Goal: Use online tool/utility: Check status

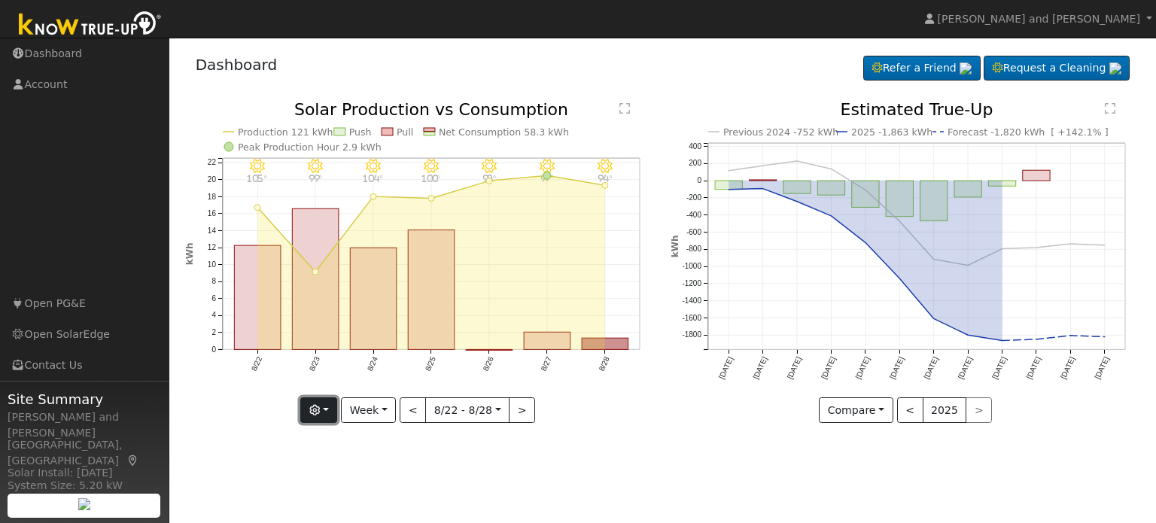
click at [322, 415] on button "button" at bounding box center [318, 410] width 37 height 26
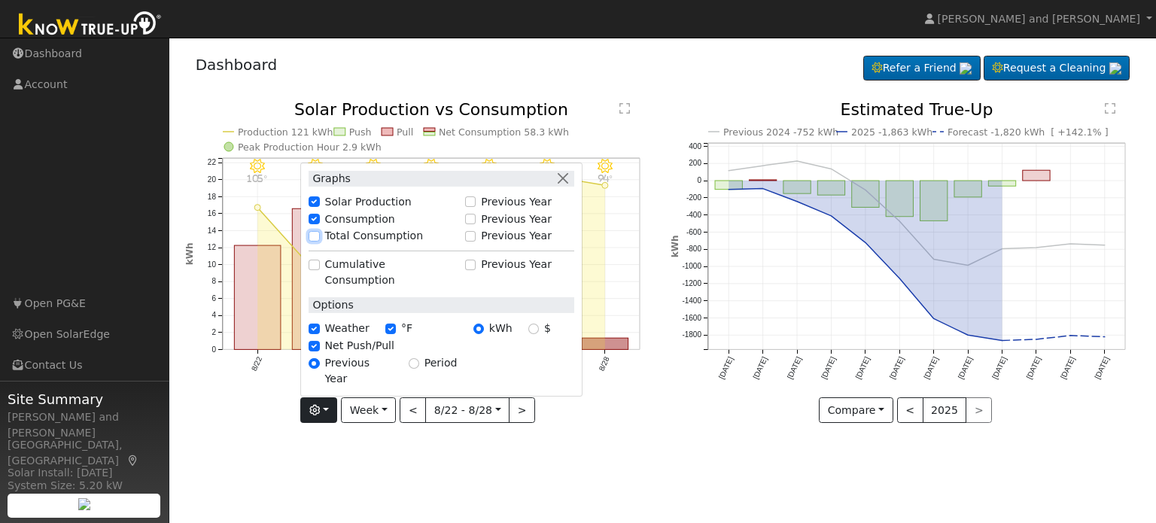
click at [319, 242] on input "Total Consumption" at bounding box center [314, 236] width 11 height 11
checkbox input "true"
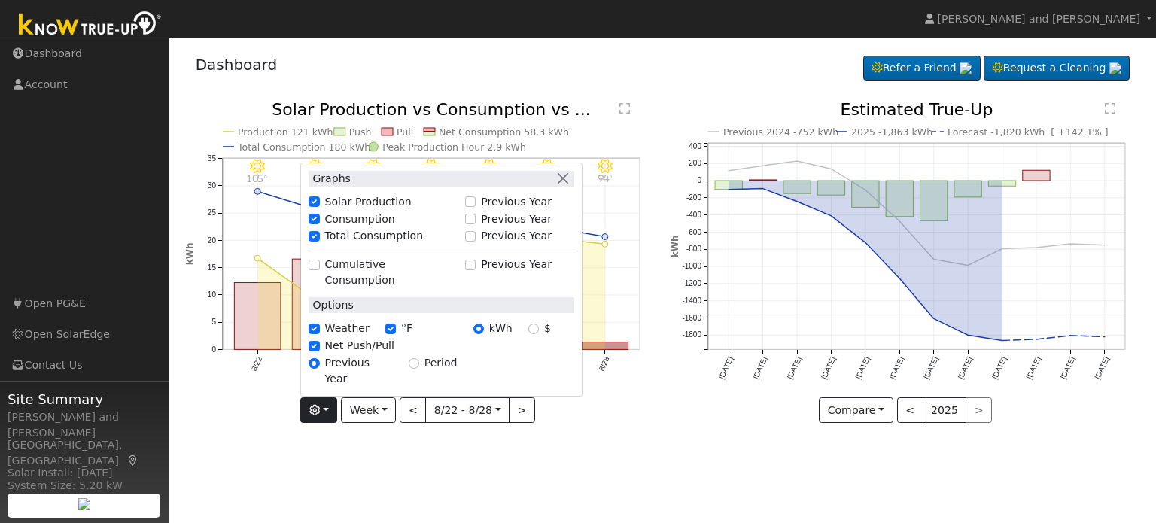
click at [302, 419] on icon "8/28 - Clear 94° 8/27 - Clear 97° 8/26 - Clear 98° 8/25 - Clear 100° 8/24 - Cle…" at bounding box center [420, 262] width 470 height 321
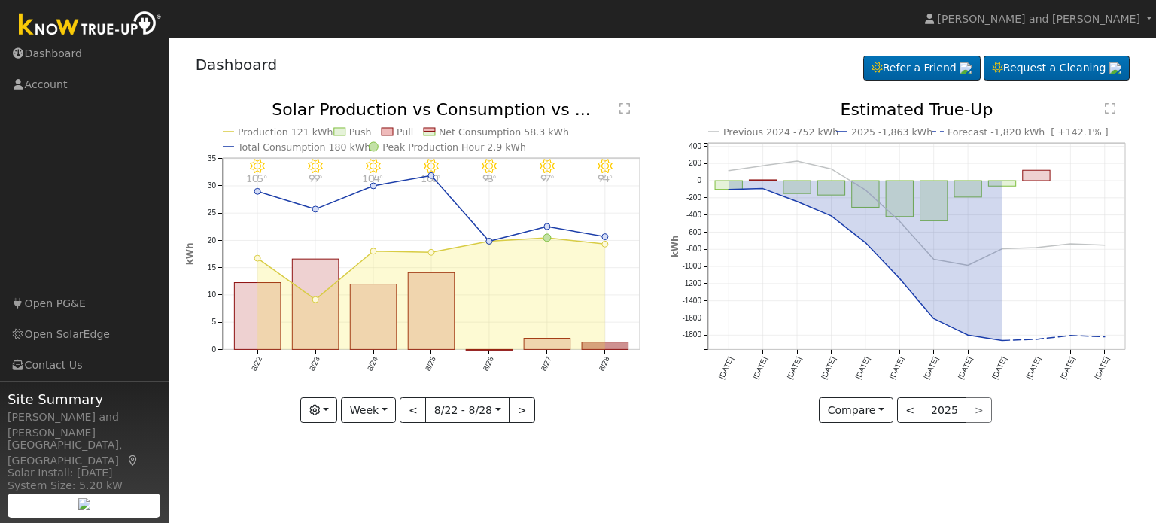
click at [482, 288] on icon "8/28 - Clear 94° 8/27 - Clear 97° 8/26 - Clear 98° 8/25 - Clear 100° 8/24 - Cle…" at bounding box center [420, 262] width 470 height 321
click at [487, 348] on icon "8/28 - Clear 94° 8/27 - Clear 97° 8/26 - Clear 98° 8/25 - Clear 100° 8/24 - Cle…" at bounding box center [420, 262] width 470 height 321
click at [487, 350] on rect "onclick=""" at bounding box center [489, 350] width 47 height 1
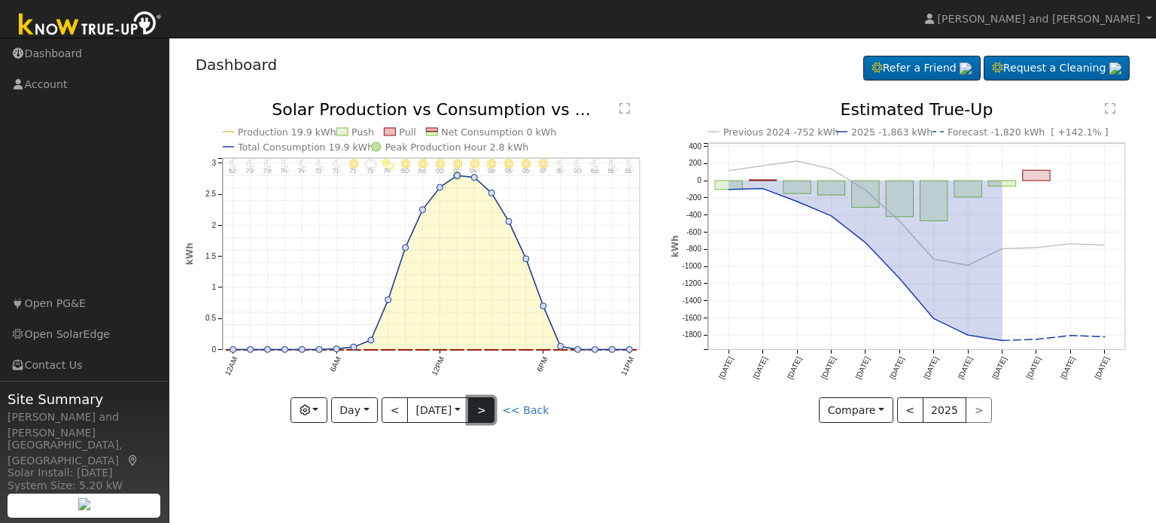
click at [491, 413] on button ">" at bounding box center [481, 410] width 26 height 26
type input "2025-08-27"
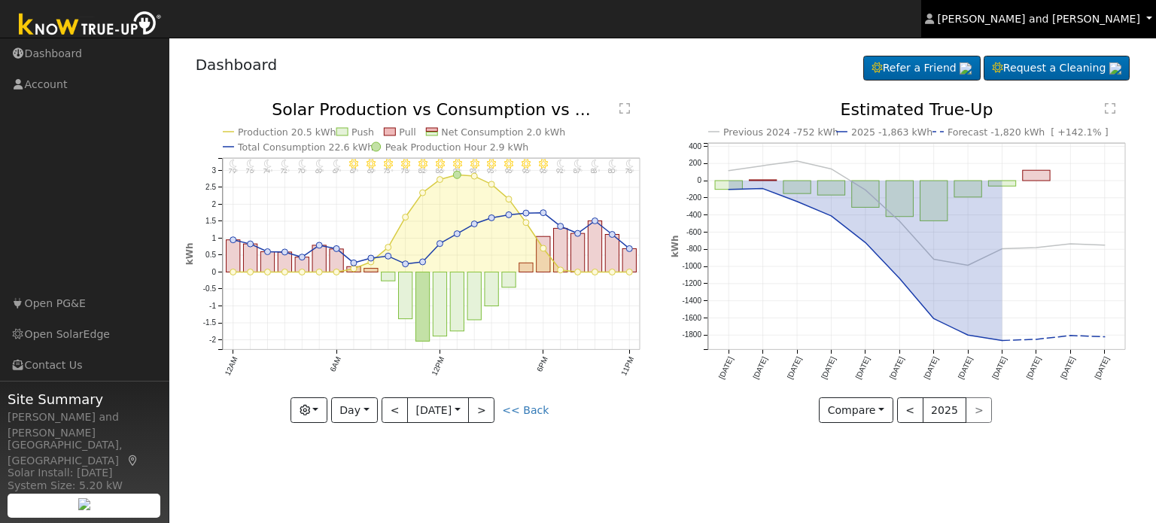
click at [1054, 24] on link "Michael and Connie Harris" at bounding box center [1038, 19] width 235 height 38
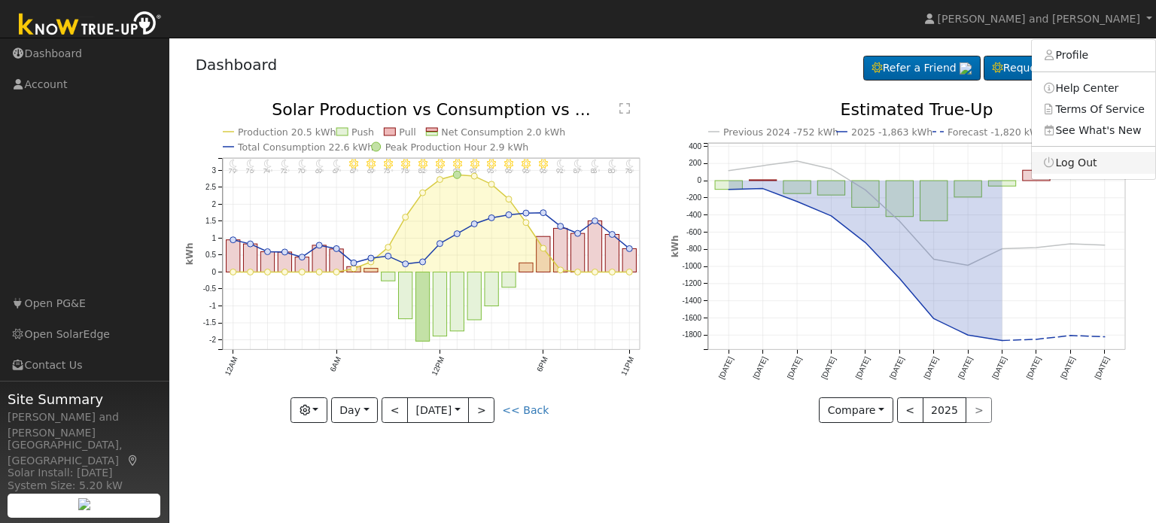
click at [1091, 170] on link "Log Out" at bounding box center [1093, 162] width 123 height 21
